Goal: Task Accomplishment & Management: Use online tool/utility

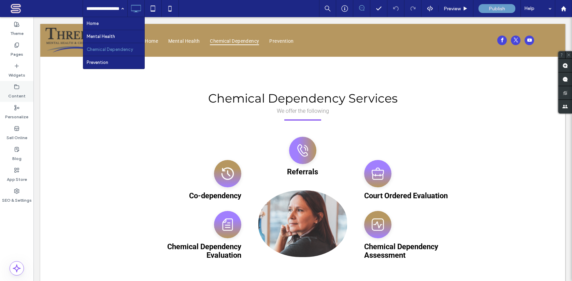
click at [22, 92] on label "Content" at bounding box center [16, 94] width 17 height 10
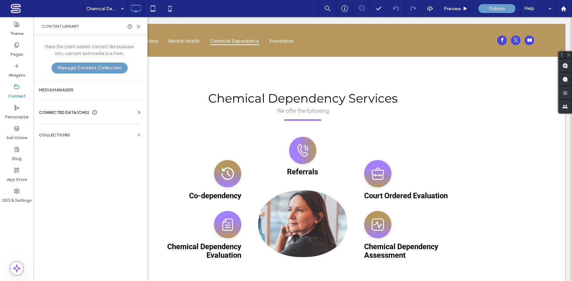
click at [22, 92] on label "Content" at bounding box center [16, 94] width 17 height 10
click at [140, 29] on div "Content Library" at bounding box center [90, 26] width 114 height 18
click at [138, 28] on icon at bounding box center [138, 26] width 5 height 5
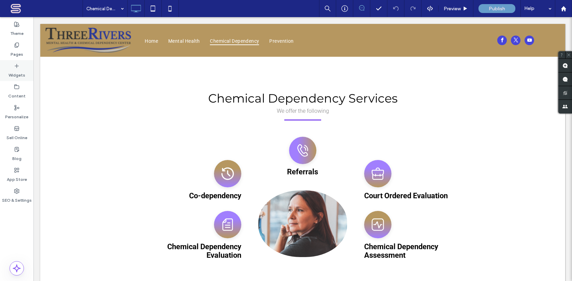
click at [18, 68] on icon at bounding box center [16, 65] width 5 height 5
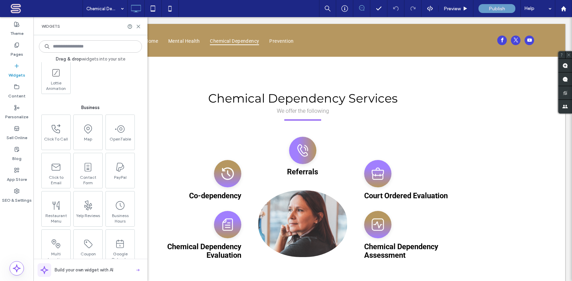
scroll to position [726, 0]
click at [20, 190] on div "SEO & Settings" at bounding box center [16, 195] width 33 height 21
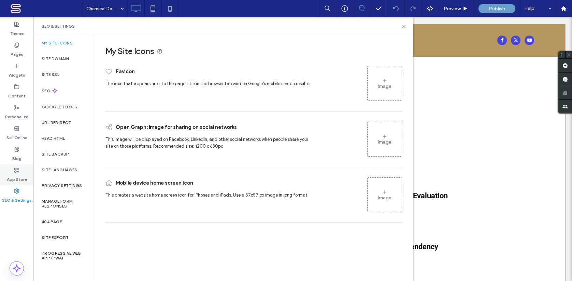
click at [21, 173] on label "App Store" at bounding box center [17, 178] width 20 height 10
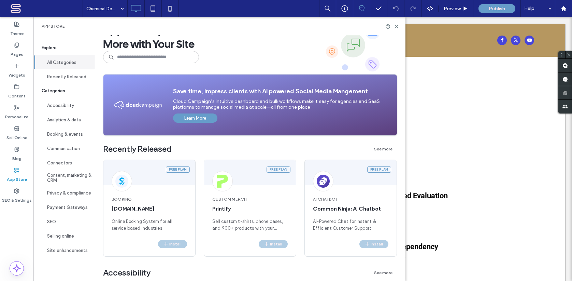
scroll to position [0, 0]
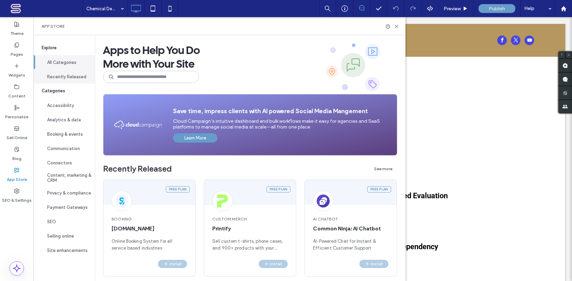
click at [72, 82] on button "Recently Released" at bounding box center [63, 76] width 61 height 14
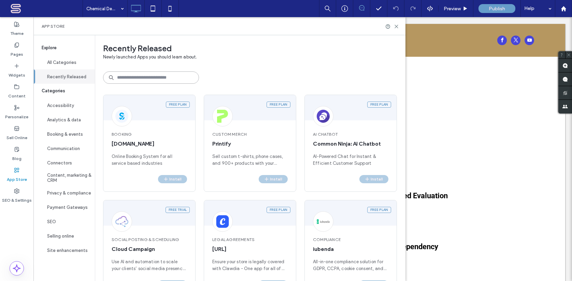
click at [119, 75] on input at bounding box center [151, 77] width 96 height 12
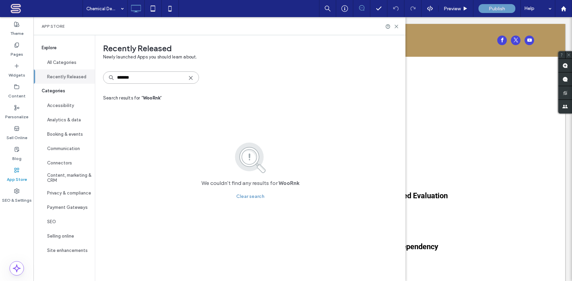
type input "*******"
click at [70, 223] on button "SEO" at bounding box center [63, 221] width 61 height 14
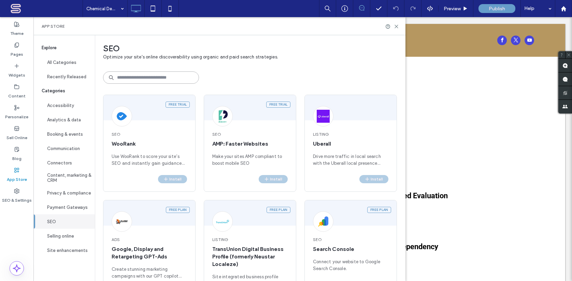
click at [143, 78] on input at bounding box center [151, 77] width 96 height 12
click at [141, 144] on span "WooRank" at bounding box center [149, 144] width 75 height 8
click at [138, 140] on span "WooRank" at bounding box center [149, 144] width 75 height 8
click at [166, 156] on span "Use WooRank to score your site’s SEO and instantly gain guidance and actionable…" at bounding box center [149, 160] width 75 height 14
click at [123, 112] on img at bounding box center [121, 116] width 13 height 13
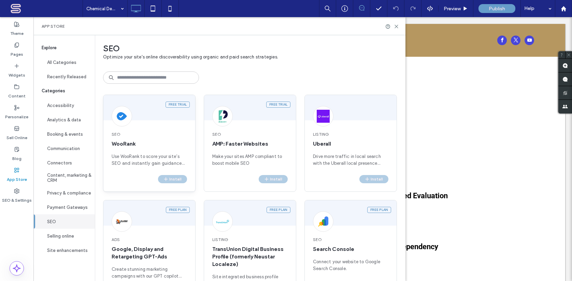
click at [114, 139] on div "SEO WooRank Use WooRank to score your site’s SEO and instantly gain guidance an…" at bounding box center [149, 149] width 92 height 52
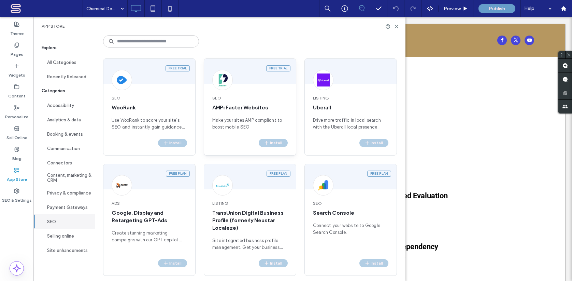
scroll to position [37, 0]
click at [169, 102] on div "SEO WooRank Use WooRank to score your site’s SEO and instantly gain guidance an…" at bounding box center [149, 112] width 92 height 52
click at [182, 120] on span "Use WooRank to score your site’s SEO and instantly gain guidance and actionable…" at bounding box center [149, 123] width 75 height 14
click at [179, 121] on span "Use WooRank to score your site’s SEO and instantly gain guidance and actionable…" at bounding box center [149, 123] width 75 height 14
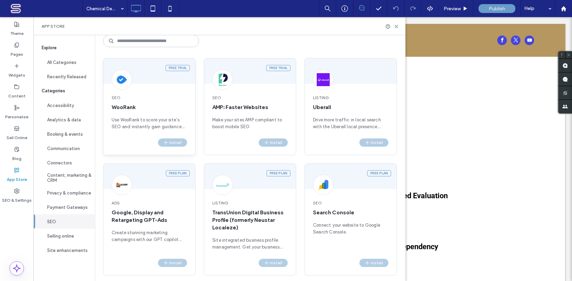
click at [147, 111] on span "WooRank" at bounding box center [149, 107] width 75 height 8
click at [157, 122] on span "Use WooRank to score your site’s SEO and instantly gain guidance and actionable…" at bounding box center [149, 123] width 75 height 14
click at [168, 125] on span "Use WooRank to score your site’s SEO and instantly gain guidance and actionable…" at bounding box center [149, 123] width 75 height 14
click at [173, 127] on span "Use WooRank to score your site’s SEO and instantly gain guidance and actionable…" at bounding box center [149, 123] width 75 height 14
click at [175, 67] on div "Free trial" at bounding box center [178, 68] width 24 height 6
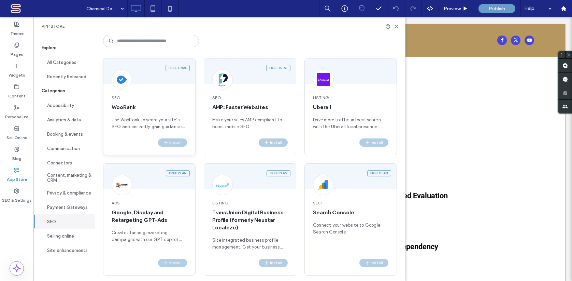
click at [109, 86] on div "Free trial SEO WooRank Use WooRank to score your site’s SEO and instantly gain …" at bounding box center [149, 106] width 93 height 97
click at [121, 82] on img at bounding box center [121, 79] width 13 height 13
click at [17, 9] on span at bounding box center [43, 9] width 77 height 14
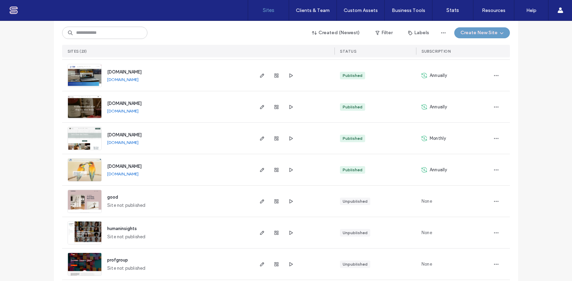
scroll to position [455, 0]
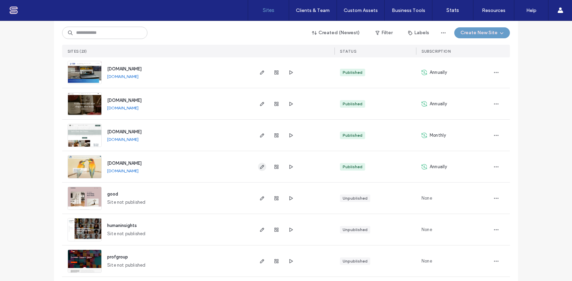
click at [262, 164] on icon "button" at bounding box center [261, 166] width 5 height 5
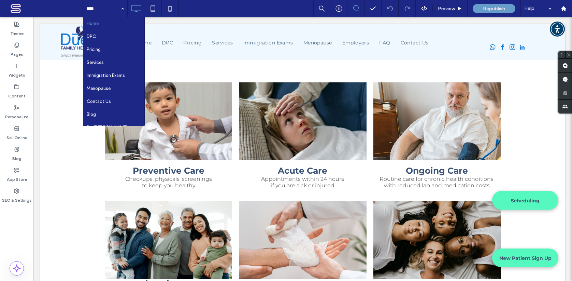
scroll to position [916, 0]
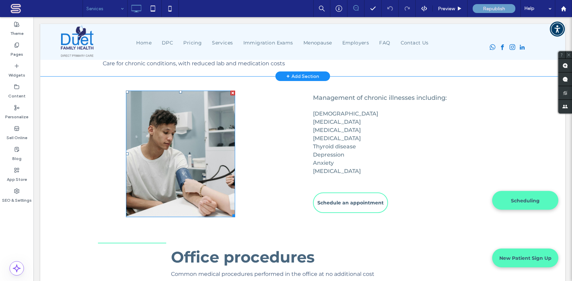
scroll to position [554, 0]
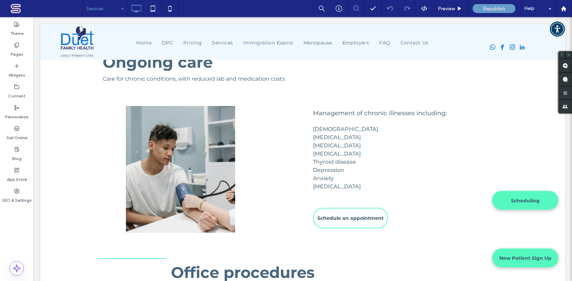
click at [116, 12] on input at bounding box center [103, 8] width 34 height 17
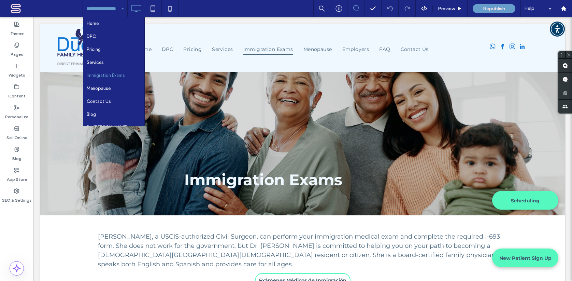
click at [119, 11] on div "Home DPC Pricing Services Immigration Exams Menopause Contact Us Blog Dr. Amy P…" at bounding box center [105, 8] width 44 height 17
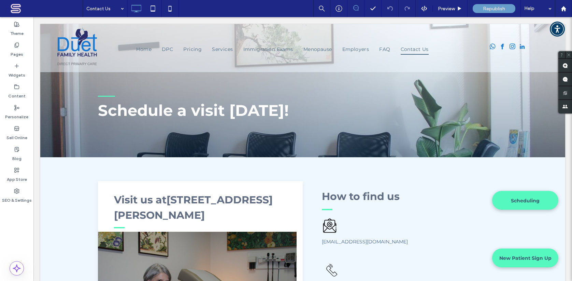
click at [105, 12] on input at bounding box center [103, 8] width 34 height 17
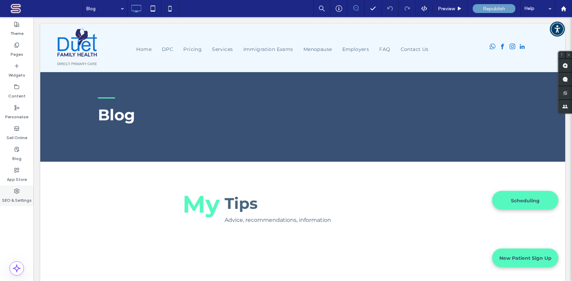
click at [20, 198] on label "SEO & Settings" at bounding box center [17, 199] width 30 height 10
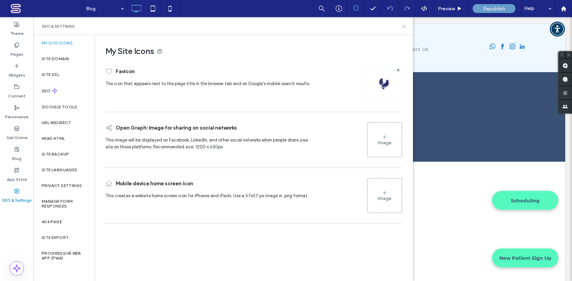
click at [405, 26] on icon at bounding box center [403, 26] width 5 height 5
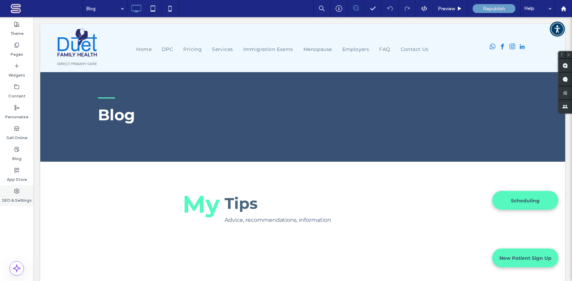
click at [14, 197] on label "SEO & Settings" at bounding box center [17, 199] width 30 height 10
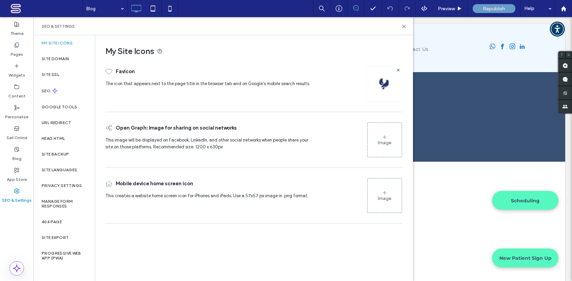
click at [58, 9] on span at bounding box center [43, 9] width 77 height 14
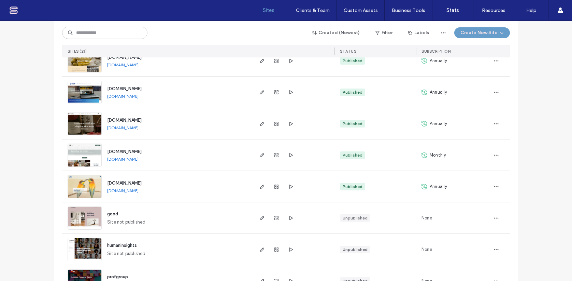
scroll to position [441, 0]
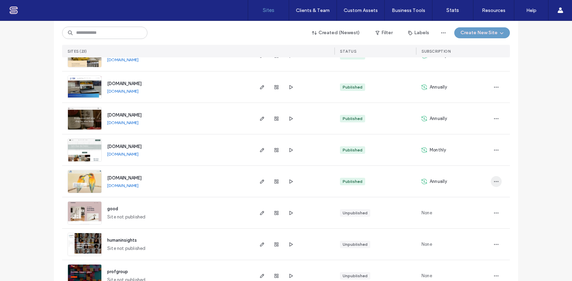
click at [494, 180] on icon "button" at bounding box center [496, 181] width 5 height 5
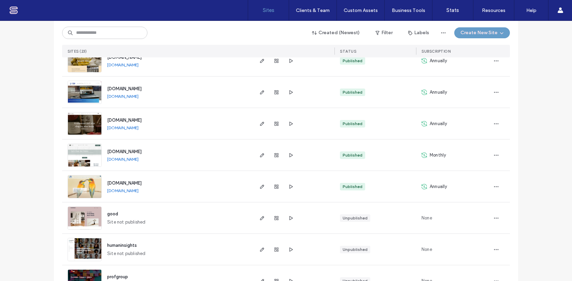
scroll to position [482, 0]
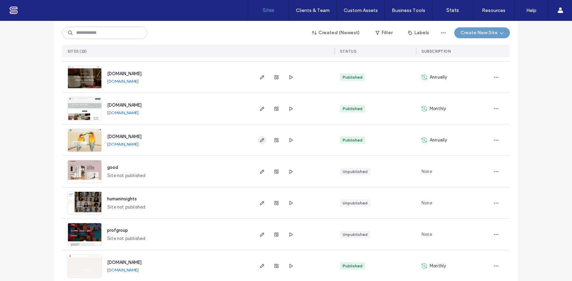
click at [258, 138] on span "button" at bounding box center [262, 140] width 8 height 8
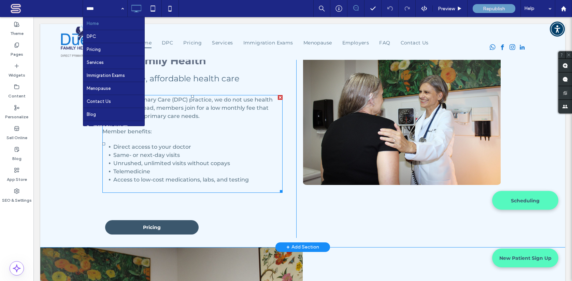
scroll to position [502, 0]
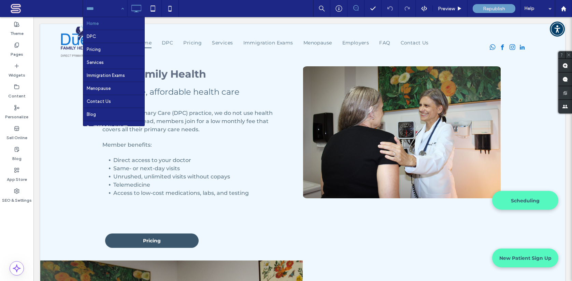
click at [114, 8] on input at bounding box center [103, 8] width 34 height 17
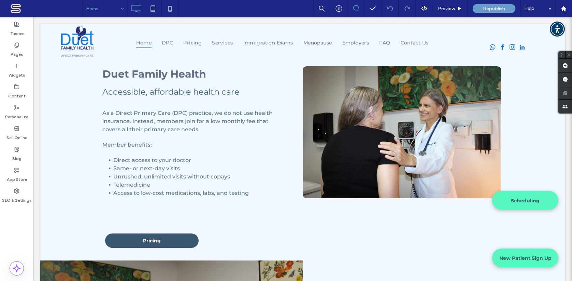
click at [120, 8] on div "Home" at bounding box center [105, 8] width 44 height 17
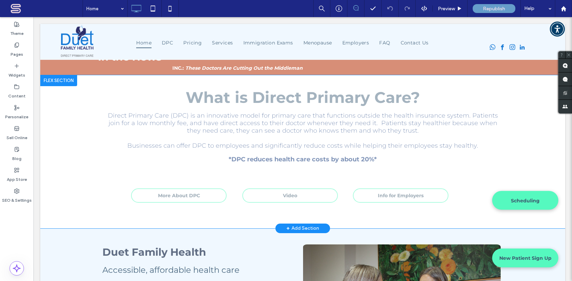
scroll to position [316, 0]
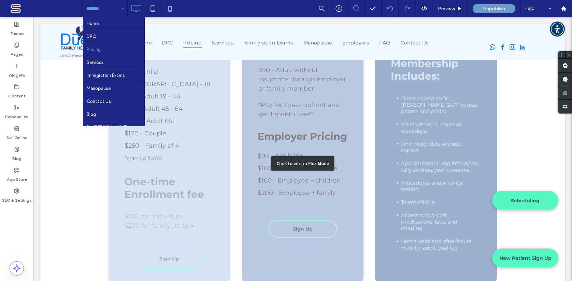
scroll to position [136, 0]
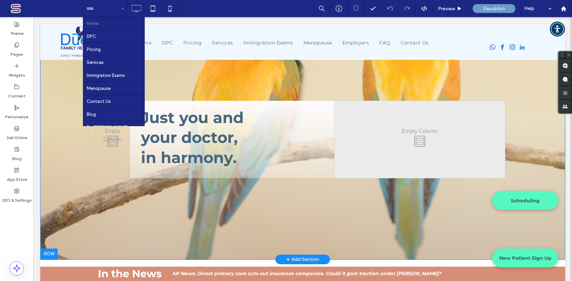
scroll to position [100, 0]
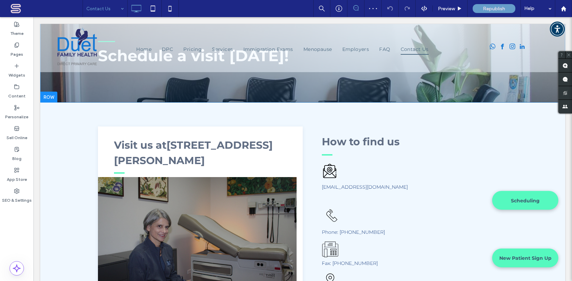
scroll to position [4, 0]
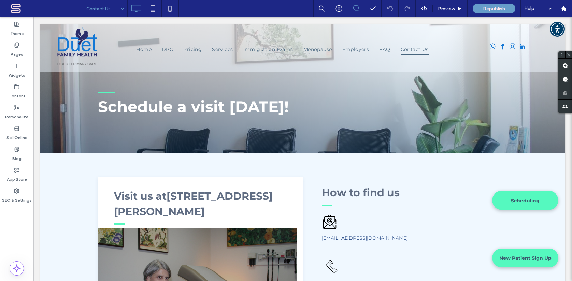
click at [111, 6] on input at bounding box center [103, 8] width 34 height 17
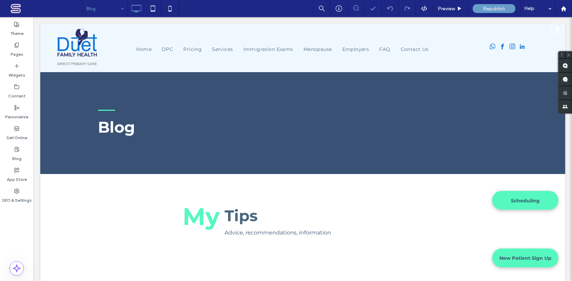
click at [113, 6] on input at bounding box center [103, 8] width 34 height 17
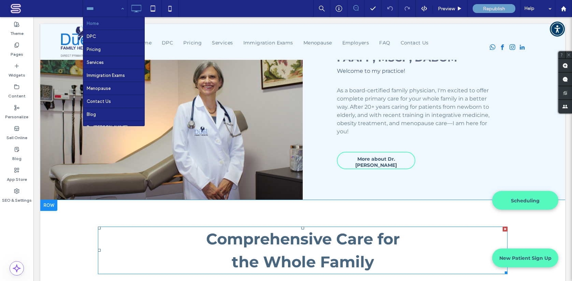
scroll to position [784, 0]
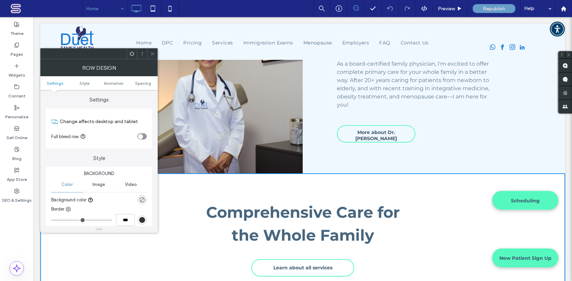
click at [152, 55] on icon at bounding box center [152, 53] width 5 height 5
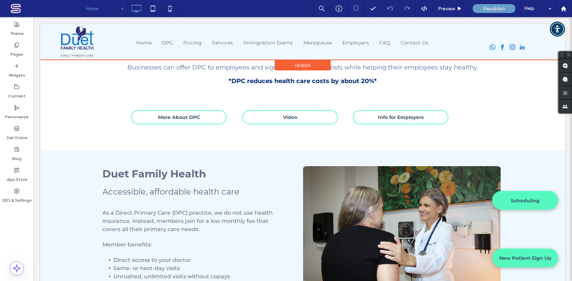
scroll to position [386, 0]
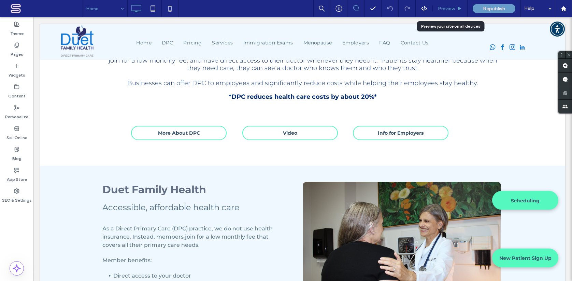
click at [449, 12] on div "Preview" at bounding box center [450, 8] width 35 height 17
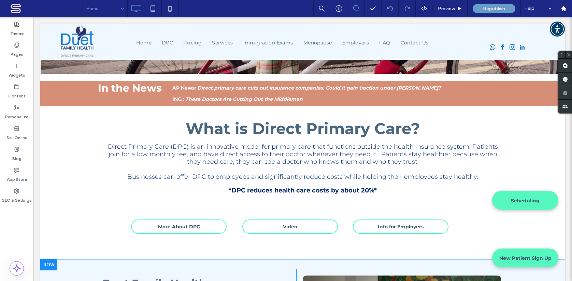
scroll to position [245, 0]
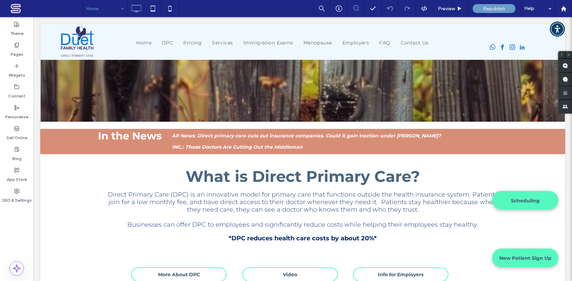
click at [26, 6] on span at bounding box center [43, 9] width 77 height 14
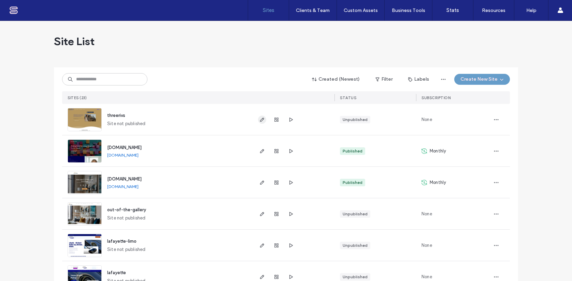
click at [260, 120] on use "button" at bounding box center [262, 119] width 4 height 4
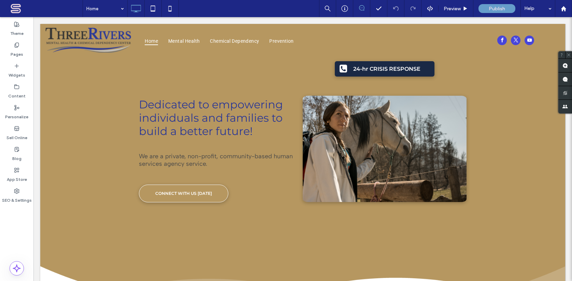
scroll to position [60, 0]
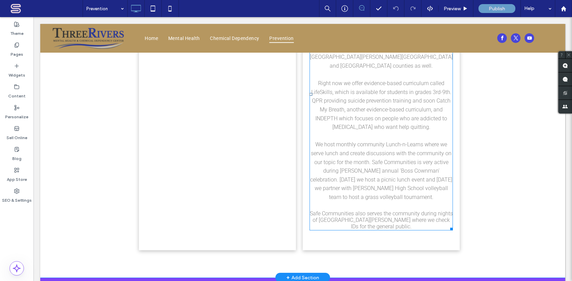
scroll to position [605, 0]
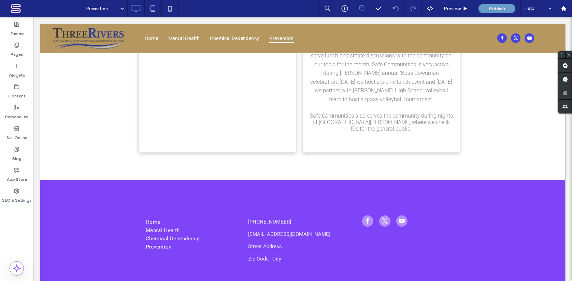
click at [116, 8] on input at bounding box center [103, 8] width 34 height 17
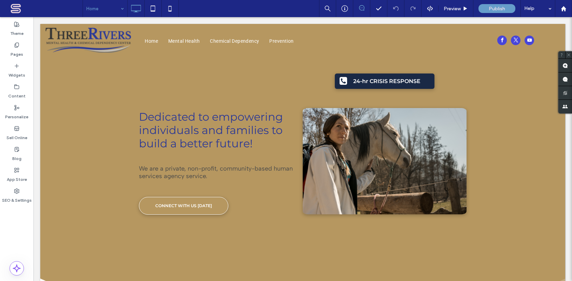
click at [112, 9] on input at bounding box center [103, 8] width 34 height 17
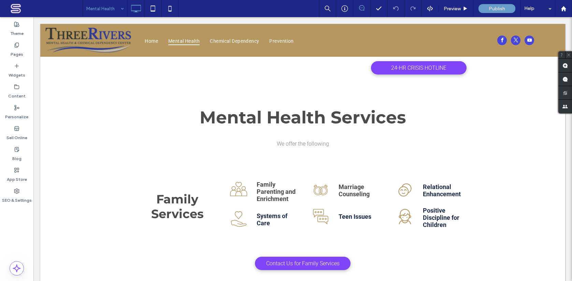
click at [116, 8] on input at bounding box center [103, 8] width 34 height 17
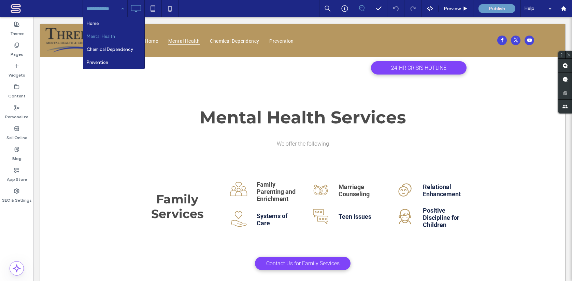
click at [108, 9] on input at bounding box center [103, 8] width 34 height 17
click at [117, 9] on div "Home Mental Health Chemical Dependency Prevention" at bounding box center [105, 8] width 44 height 17
click at [40, 6] on span at bounding box center [43, 9] width 77 height 14
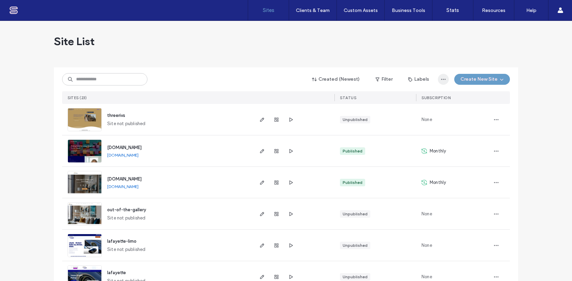
click at [442, 79] on use "button" at bounding box center [443, 79] width 4 height 1
click at [436, 61] on div "Site List" at bounding box center [286, 41] width 464 height 41
click at [452, 11] on label "Stats" at bounding box center [453, 10] width 13 height 6
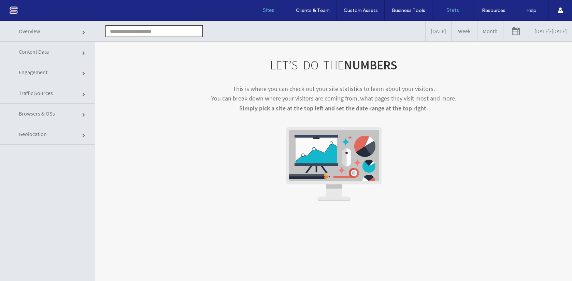
click at [266, 11] on label "Sites" at bounding box center [269, 10] width 12 height 6
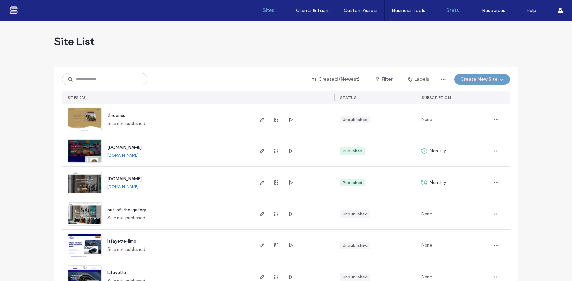
click at [454, 12] on label "Stats" at bounding box center [453, 10] width 13 height 6
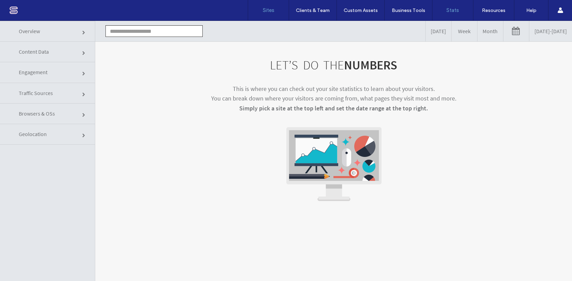
click at [268, 12] on label "Sites" at bounding box center [269, 10] width 12 height 6
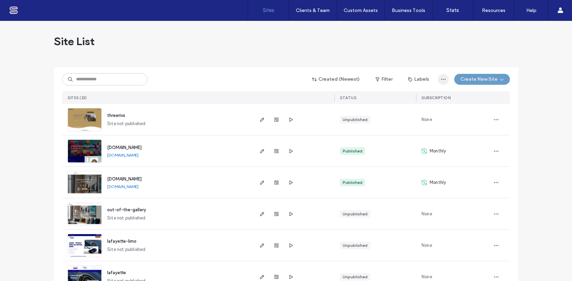
click at [441, 79] on use "button" at bounding box center [443, 79] width 4 height 1
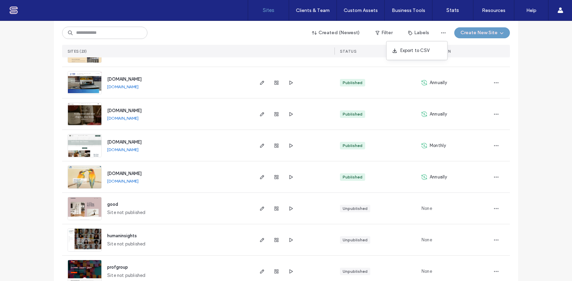
scroll to position [457, 0]
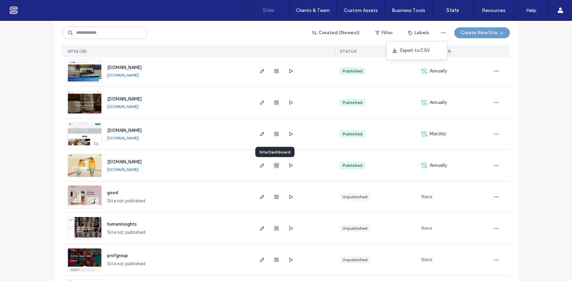
click at [274, 166] on use "button" at bounding box center [276, 165] width 4 height 4
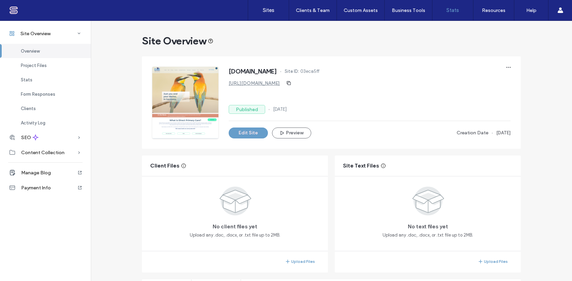
click at [458, 13] on link "Stats" at bounding box center [453, 10] width 41 height 20
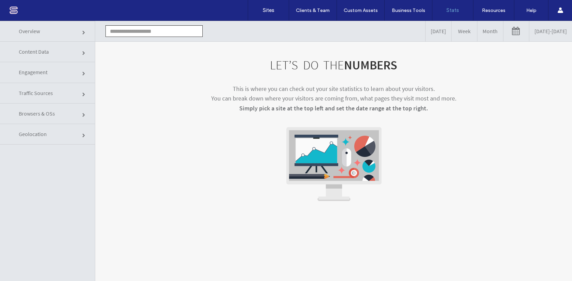
click at [84, 72] on span at bounding box center [84, 74] width 4 height 4
click at [134, 31] on input "text" at bounding box center [153, 31] width 97 height 12
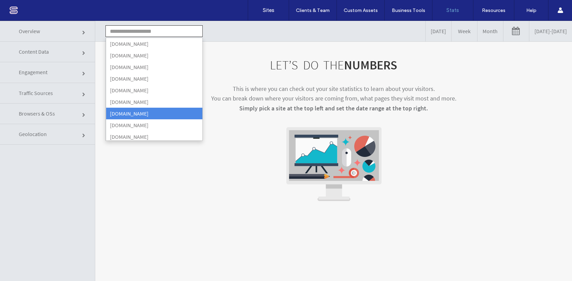
click at [166, 112] on li "[DOMAIN_NAME]" at bounding box center [154, 114] width 97 height 12
type input "**********"
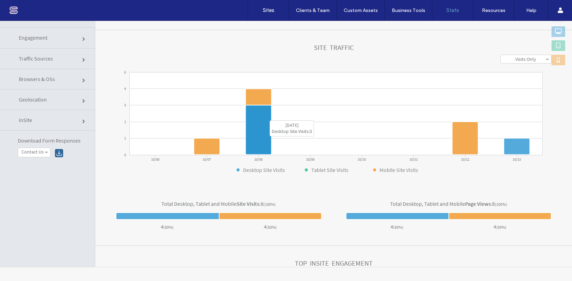
scroll to position [55, 0]
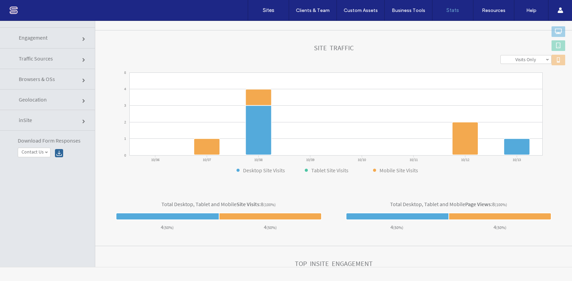
click at [520, 59] on label "Visits Only" at bounding box center [525, 59] width 21 height 6
click at [520, 62] on label "Visits Only" at bounding box center [525, 59] width 21 height 6
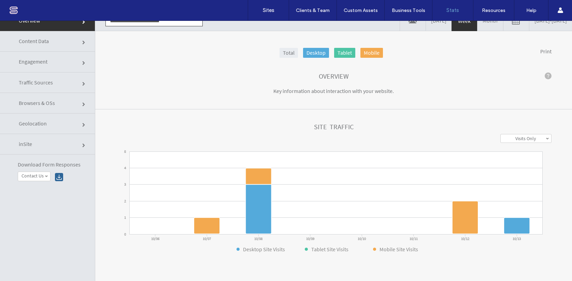
scroll to position [0, 0]
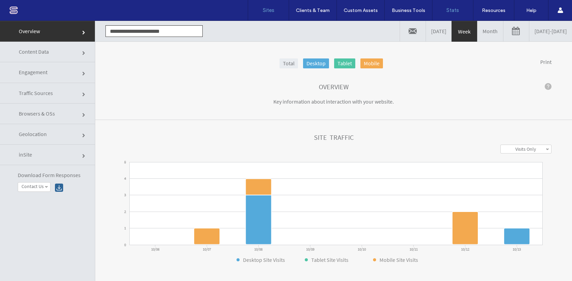
click at [266, 17] on link "Sites" at bounding box center [268, 10] width 41 height 20
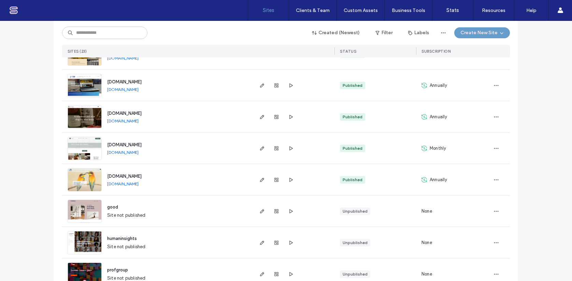
scroll to position [554, 0]
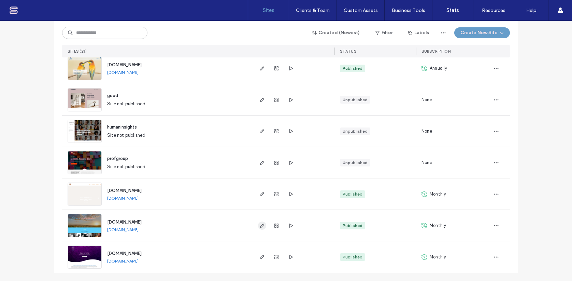
click at [261, 228] on span "button" at bounding box center [262, 225] width 8 height 8
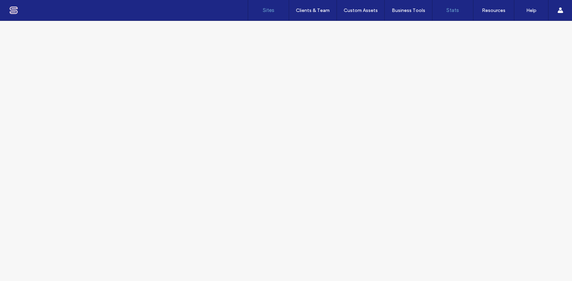
click at [278, 14] on link "Sites" at bounding box center [268, 10] width 41 height 20
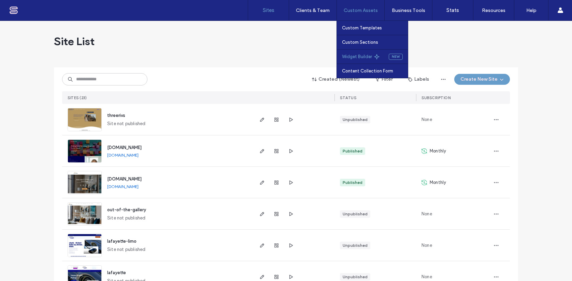
click at [363, 56] on label "Widget Builder" at bounding box center [357, 56] width 30 height 5
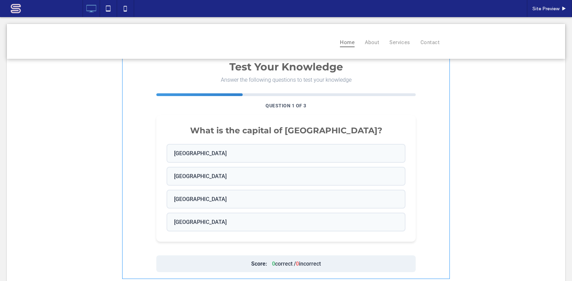
scroll to position [10, 0]
click at [324, 153] on span at bounding box center [286, 166] width 328 height 225
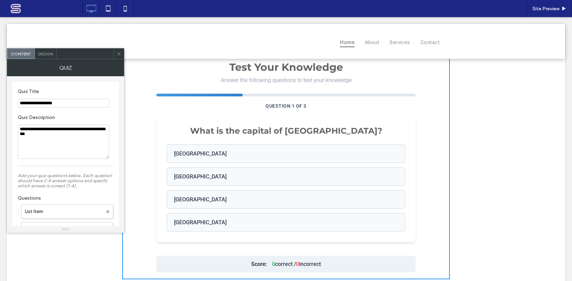
click at [120, 54] on icon at bounding box center [118, 53] width 5 height 5
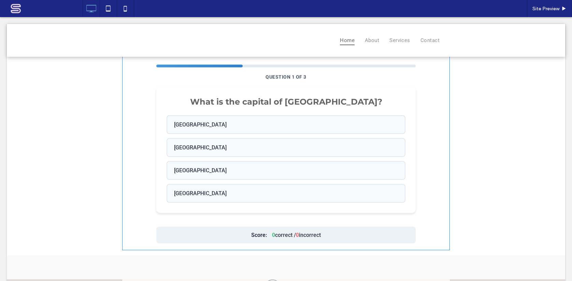
scroll to position [0, 0]
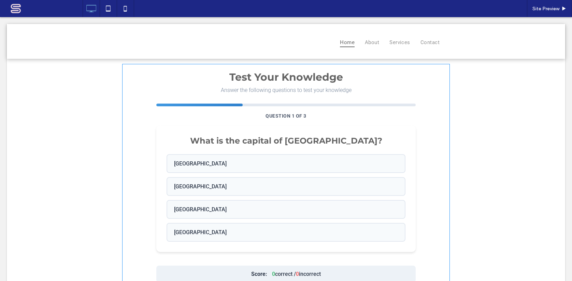
click at [216, 211] on span at bounding box center [286, 176] width 328 height 225
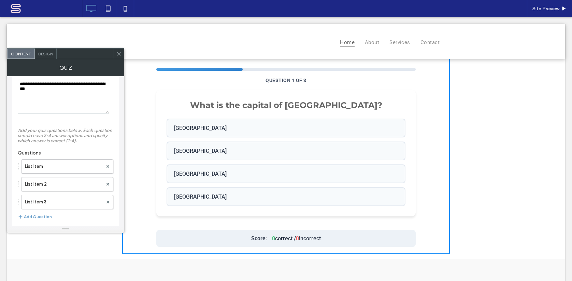
scroll to position [55, 0]
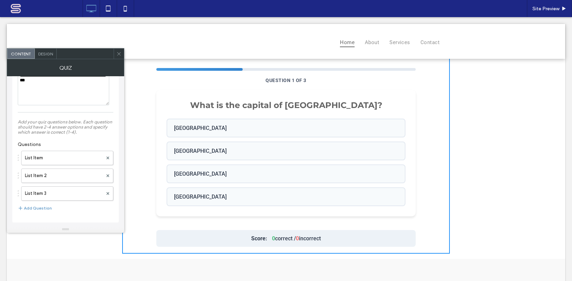
click at [49, 52] on span "Design" at bounding box center [45, 53] width 15 height 5
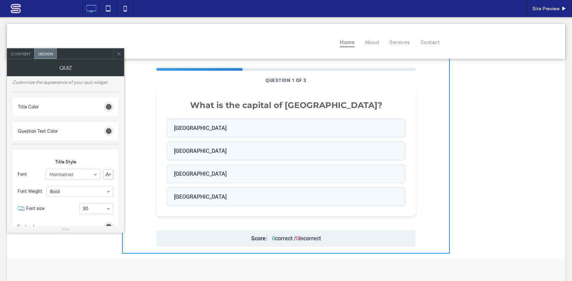
click at [16, 52] on span "Content" at bounding box center [21, 53] width 20 height 5
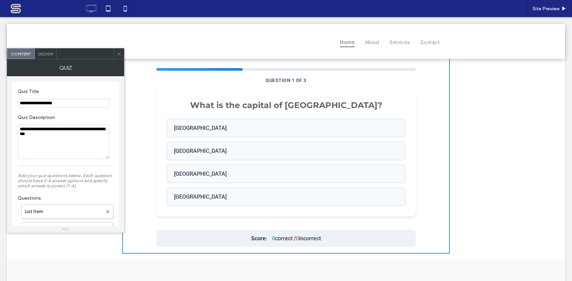
click at [119, 51] on icon at bounding box center [118, 53] width 5 height 5
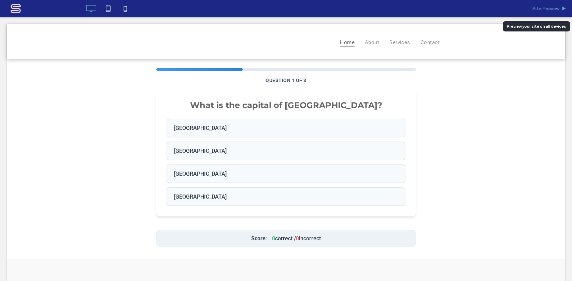
click at [551, 10] on span "Site Preview" at bounding box center [546, 9] width 27 height 6
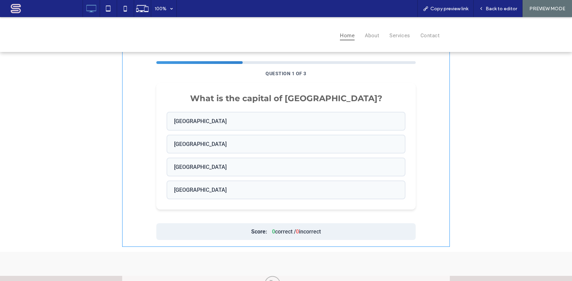
click at [306, 121] on span at bounding box center [286, 134] width 328 height 225
click at [300, 117] on span at bounding box center [286, 134] width 328 height 225
click at [225, 119] on span at bounding box center [286, 134] width 328 height 225
click at [221, 144] on span at bounding box center [286, 134] width 328 height 225
click at [217, 171] on span at bounding box center [286, 134] width 328 height 225
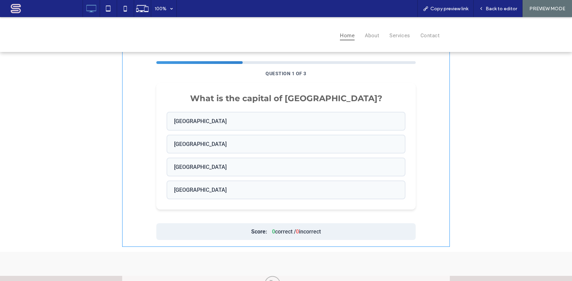
click at [220, 189] on span at bounding box center [286, 134] width 328 height 225
click at [249, 167] on span at bounding box center [286, 134] width 328 height 225
click at [240, 149] on span at bounding box center [286, 134] width 328 height 225
click at [304, 141] on span at bounding box center [286, 134] width 328 height 225
click at [290, 160] on span at bounding box center [286, 134] width 328 height 225
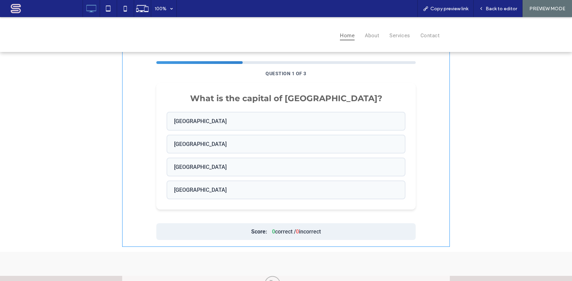
click at [281, 175] on span at bounding box center [286, 134] width 328 height 225
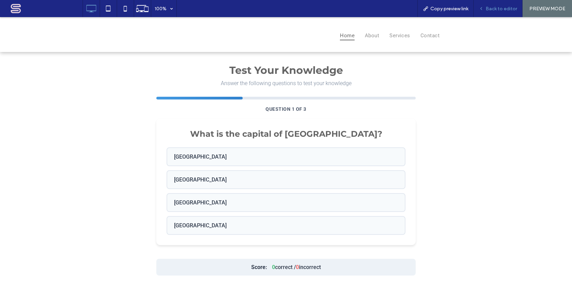
click at [492, 11] on span "Back to editor" at bounding box center [501, 9] width 31 height 6
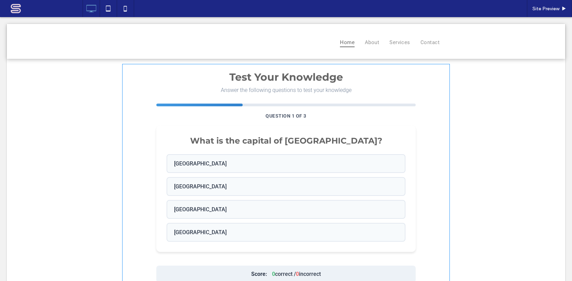
click at [182, 108] on span at bounding box center [286, 176] width 328 height 225
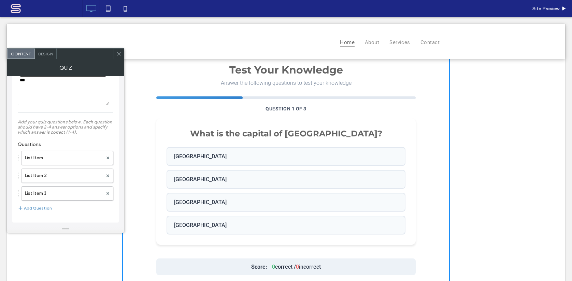
scroll to position [7, 0]
click at [121, 55] on icon at bounding box center [118, 53] width 5 height 5
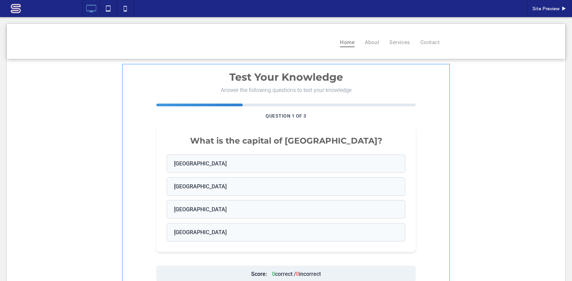
scroll to position [8, 0]
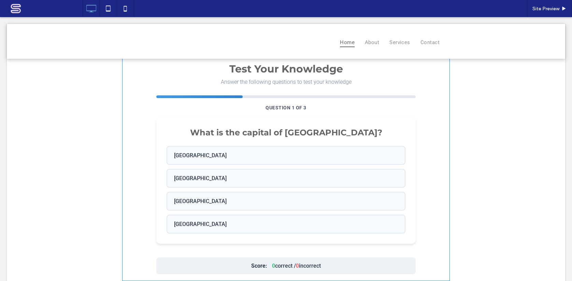
click at [190, 94] on span at bounding box center [286, 168] width 328 height 225
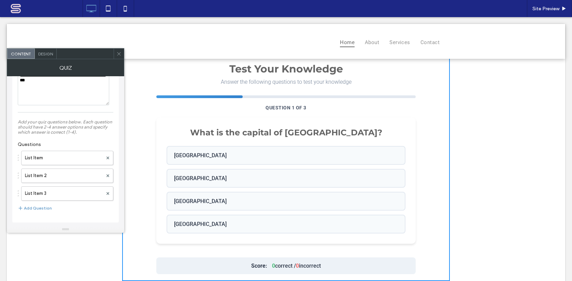
scroll to position [55, 0]
click at [118, 56] on span at bounding box center [118, 53] width 5 height 10
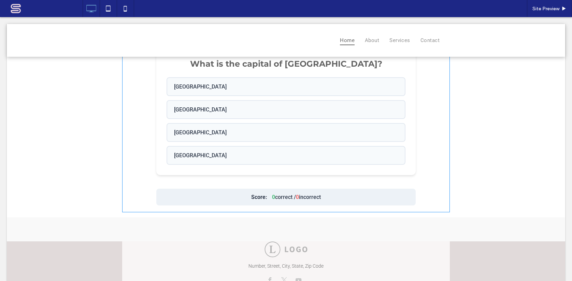
scroll to position [113, 0]
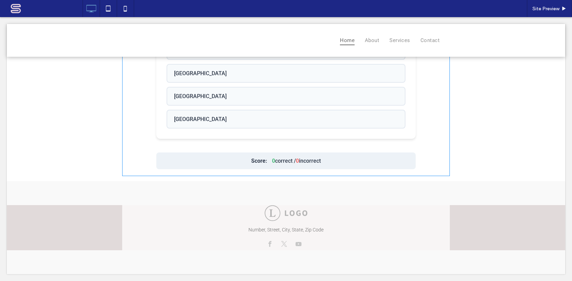
click at [419, 136] on span at bounding box center [286, 63] width 328 height 225
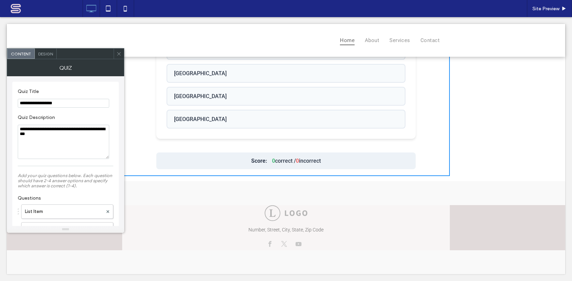
click at [422, 137] on div "Test Your Knowledge Answer the following questions to test your knowledge Quest…" at bounding box center [286, 63] width 273 height 225
click at [121, 52] on icon at bounding box center [118, 53] width 5 height 5
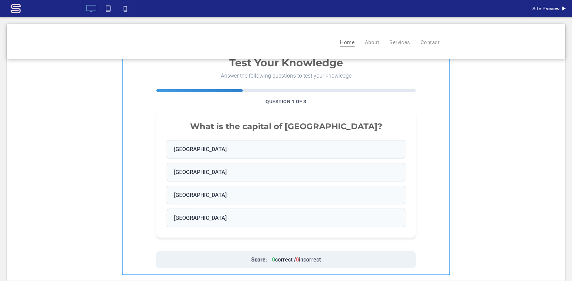
scroll to position [0, 0]
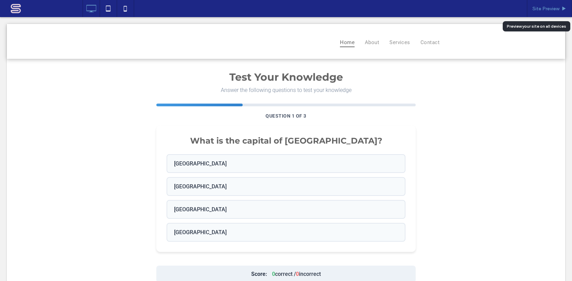
click at [557, 11] on span "Site Preview" at bounding box center [546, 9] width 27 height 6
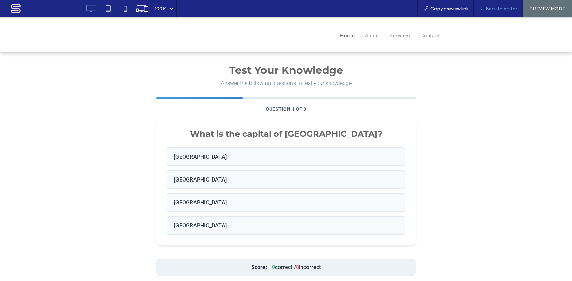
click at [497, 10] on span "Back to editor" at bounding box center [501, 9] width 31 height 6
